Goal: Register for event/course

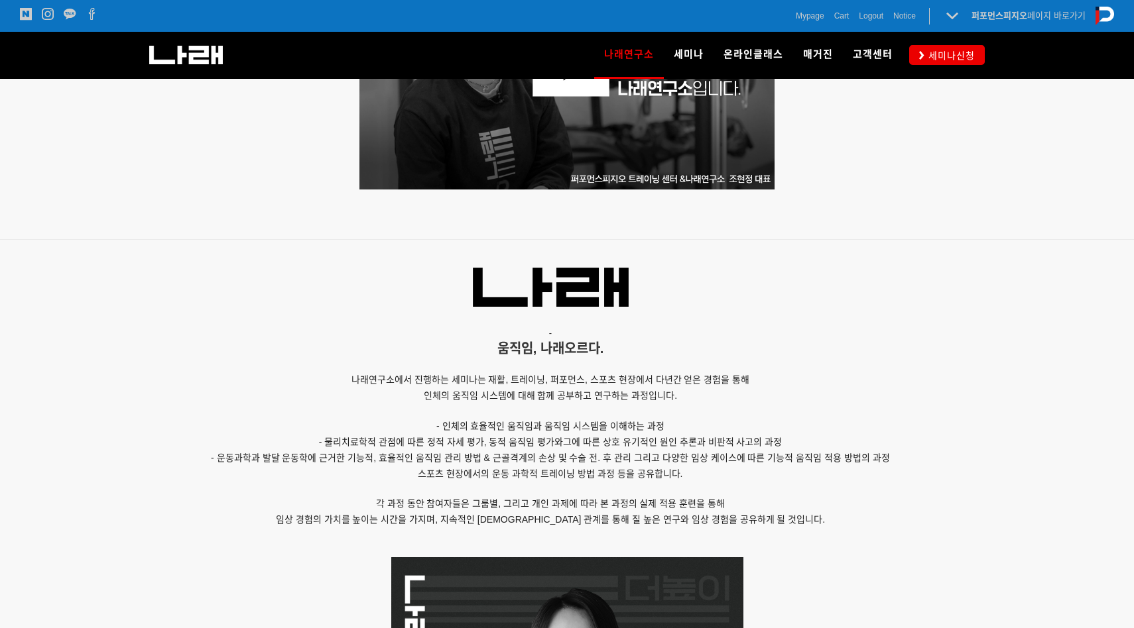
scroll to position [712, 0]
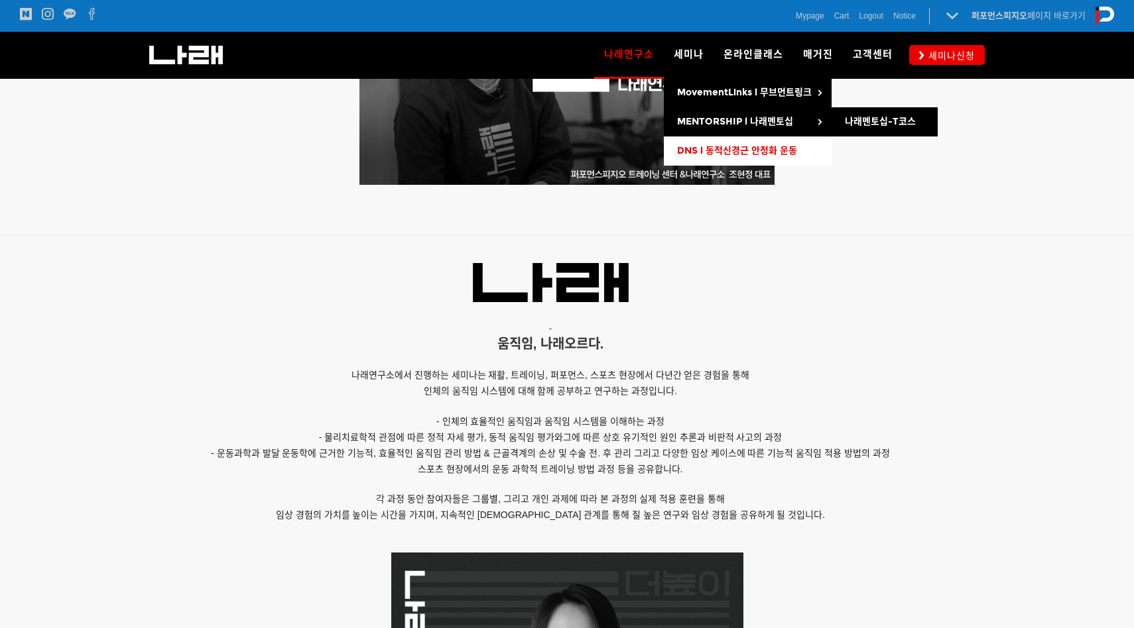
click at [728, 143] on link "DNS l 동적신경근 안정화 운동" at bounding box center [748, 151] width 168 height 29
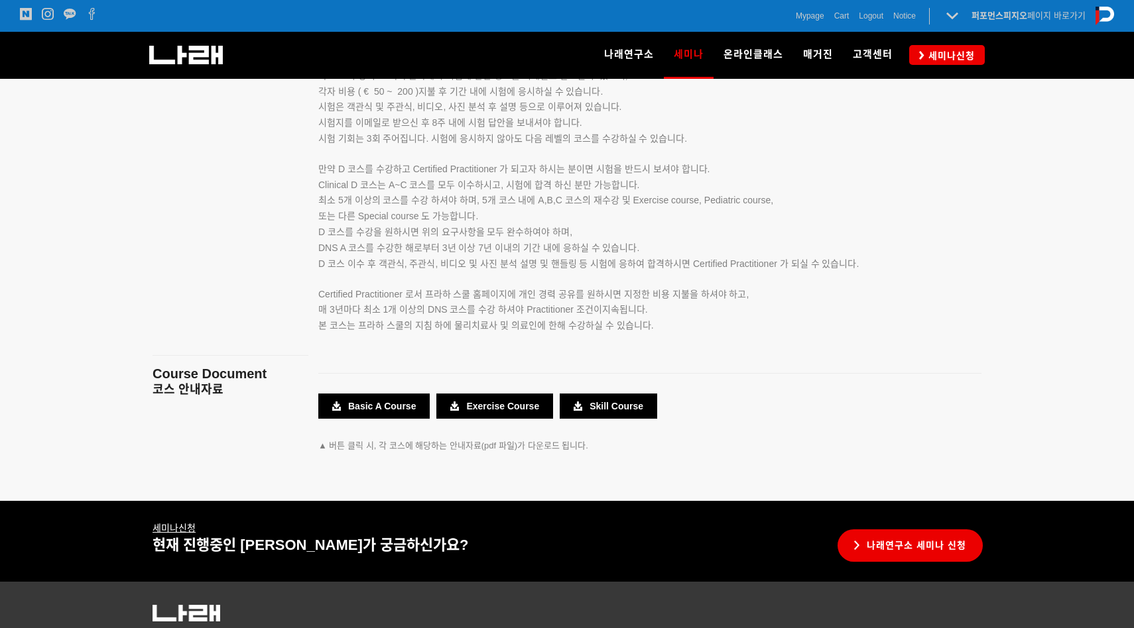
scroll to position [2369, 0]
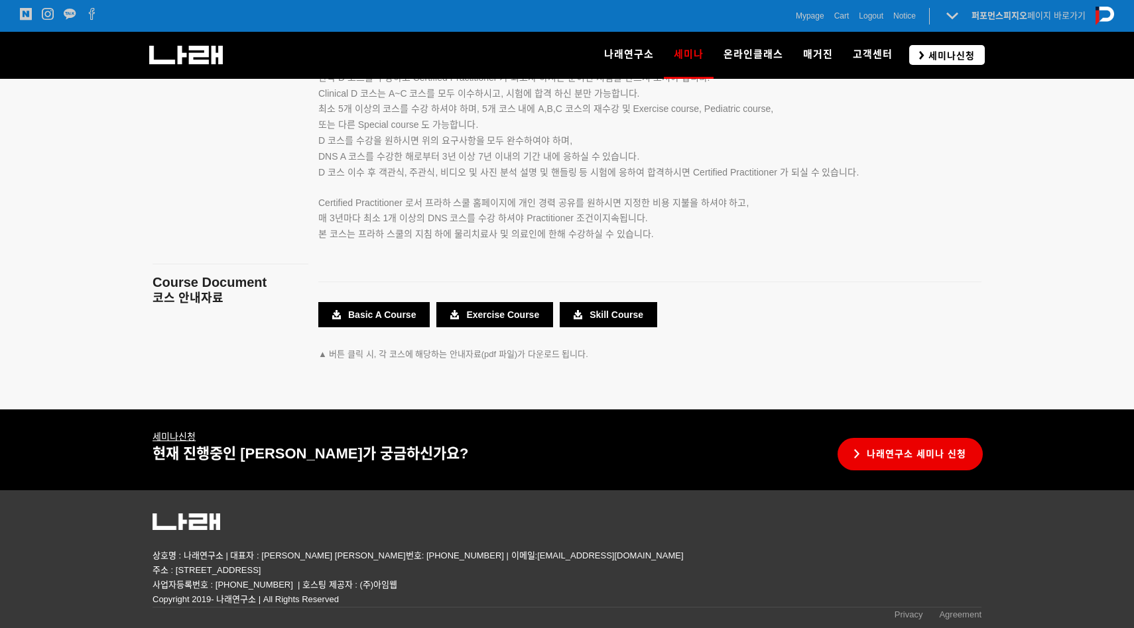
click at [962, 60] on span "세미나신청" at bounding box center [949, 55] width 50 height 13
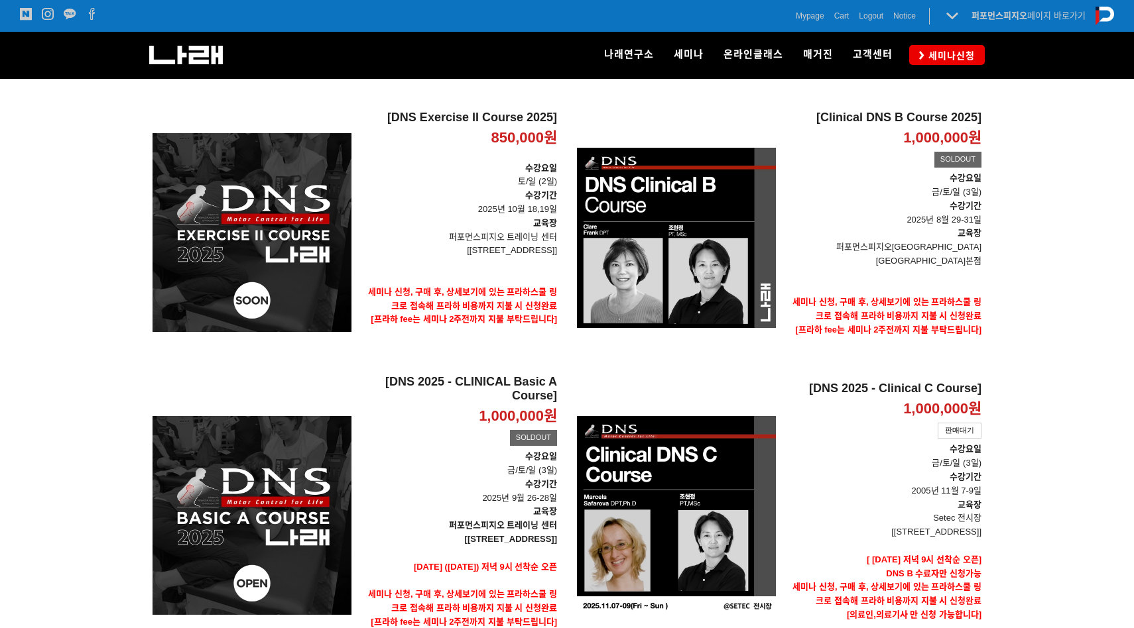
scroll to position [187, 0]
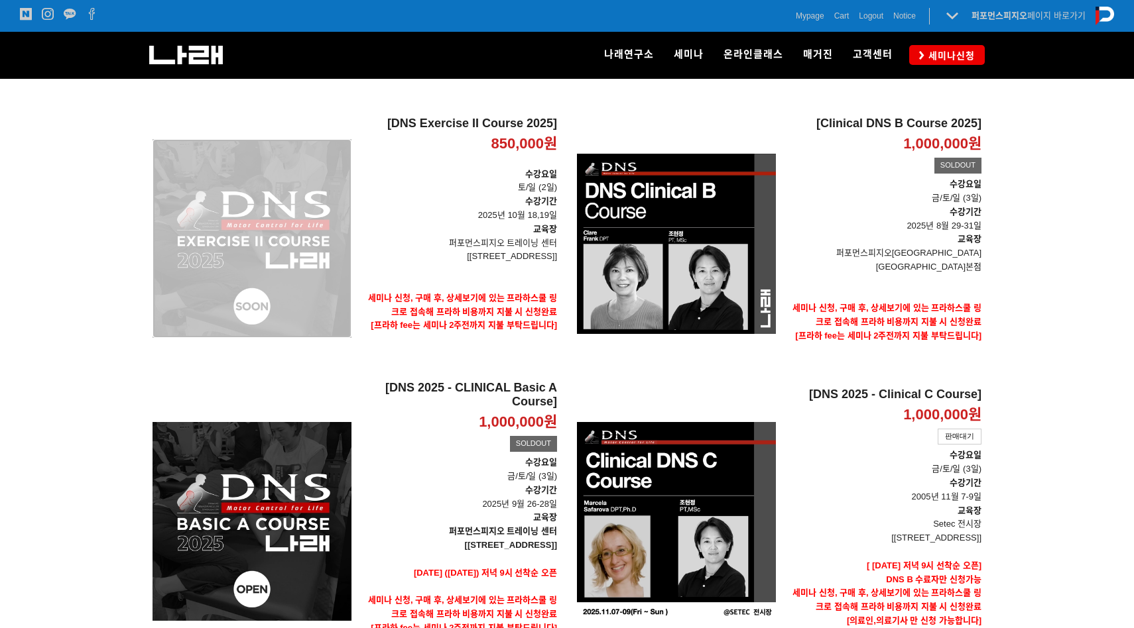
click at [252, 186] on div "[DNS Exercise II Course 2025] 850,000원 TIME SALE" at bounding box center [251, 239] width 199 height 244
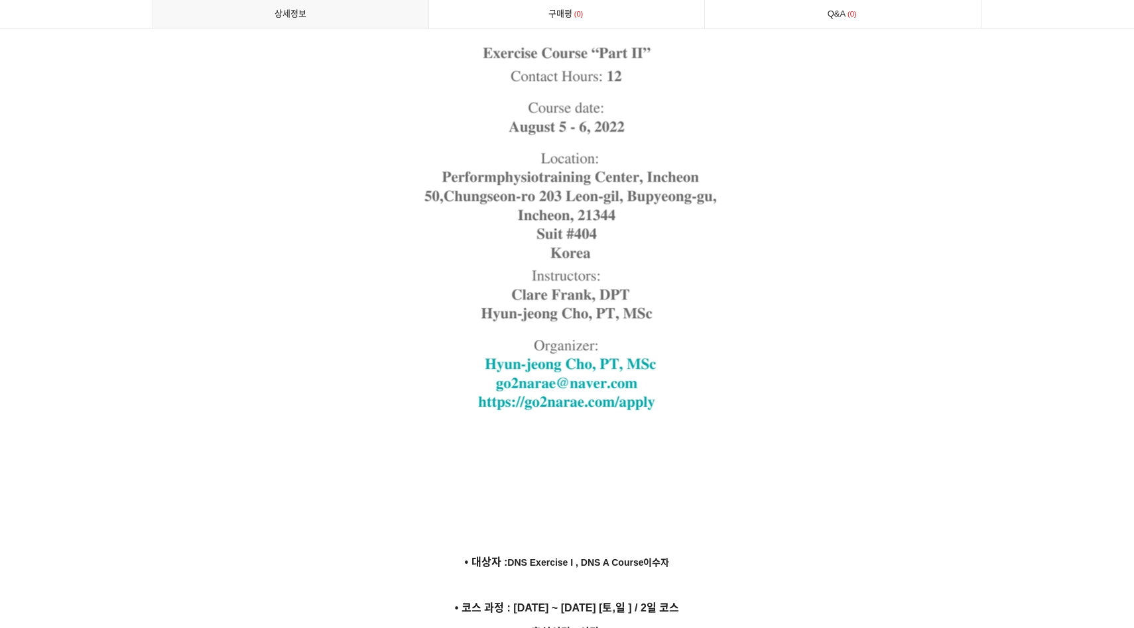
scroll to position [3356, 0]
